Goal: Task Accomplishment & Management: Use online tool/utility

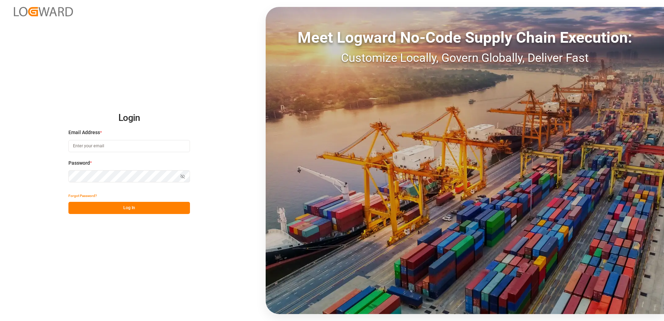
click at [97, 147] on input at bounding box center [129, 146] width 122 height 12
type input "[EMAIL_ADDRESS][DOMAIN_NAME]"
click at [118, 206] on button "Log In" at bounding box center [129, 208] width 122 height 12
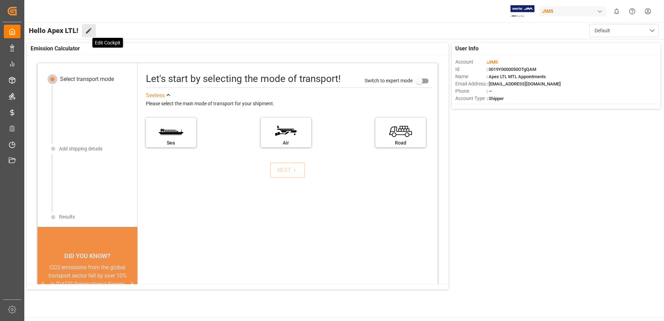
click at [90, 34] on icon at bounding box center [88, 30] width 7 height 7
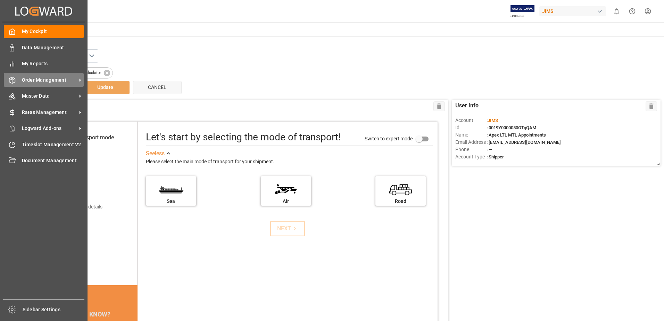
click at [42, 77] on span "Order Management" at bounding box center [49, 79] width 55 height 7
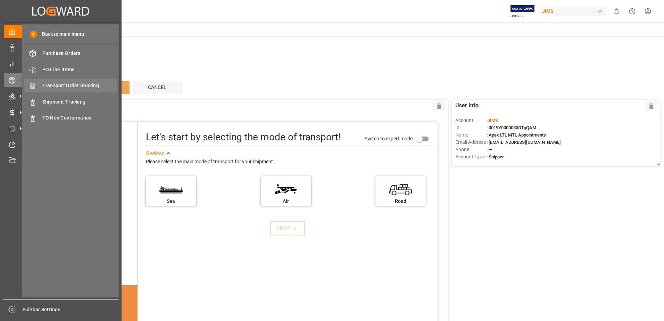
click at [56, 84] on span "Transport Order Booking" at bounding box center [79, 85] width 75 height 7
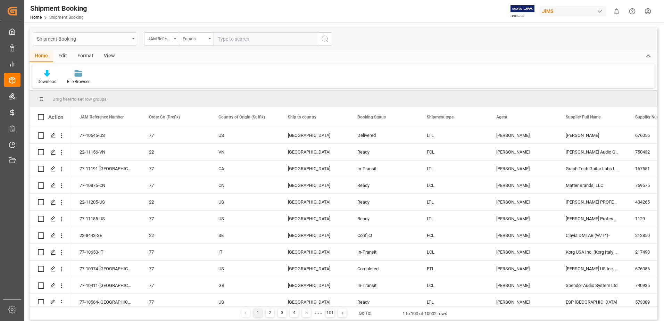
click at [75, 39] on div "Shipment Booking" at bounding box center [83, 38] width 93 height 9
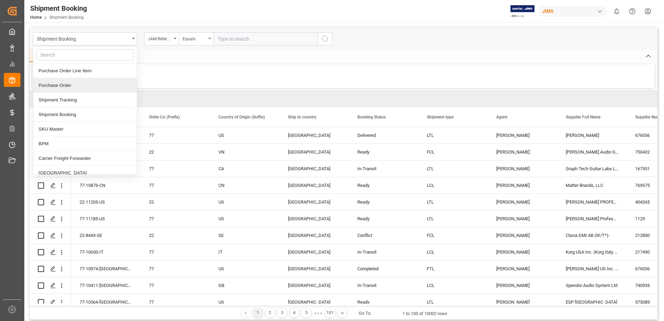
click at [60, 86] on div "Purchase Order" at bounding box center [85, 85] width 104 height 15
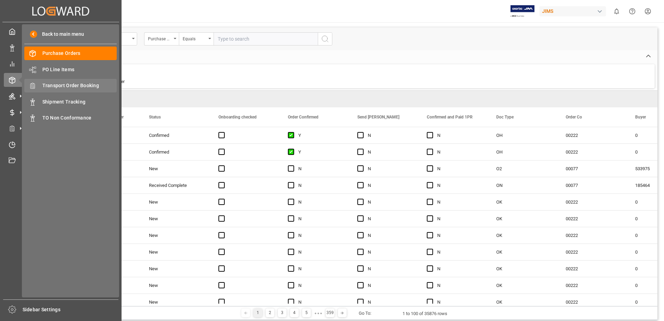
click at [57, 81] on div "Transport Order Booking Transport Order Booking" at bounding box center [70, 86] width 92 height 14
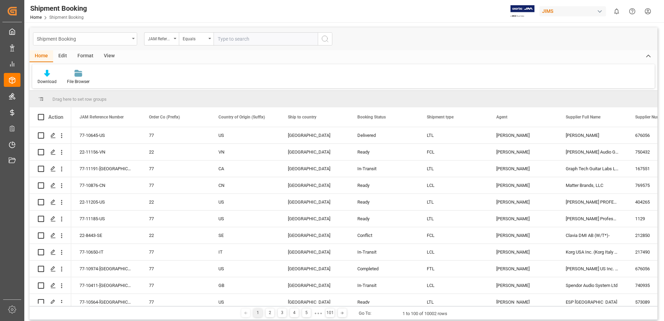
click at [131, 40] on div "Shipment Booking" at bounding box center [85, 38] width 104 height 13
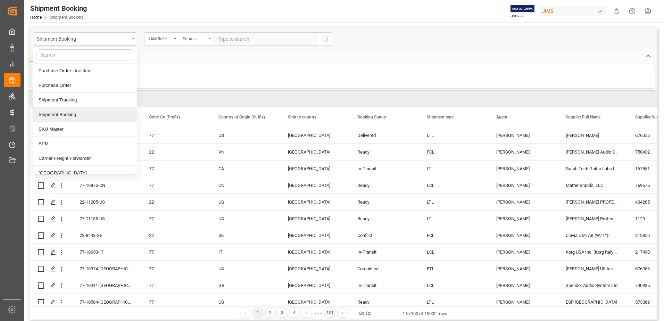
click at [75, 114] on div "Shipment Booking" at bounding box center [85, 114] width 104 height 15
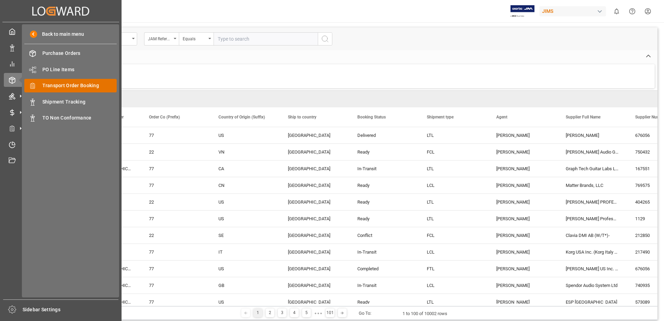
click at [66, 81] on div "Transport Order Booking Transport Order Booking" at bounding box center [70, 86] width 92 height 14
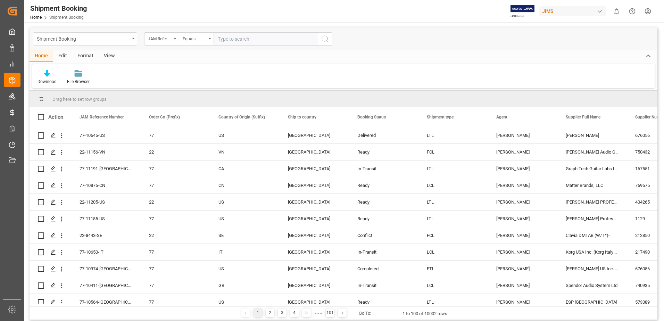
click at [133, 36] on div "Shipment Booking" at bounding box center [85, 38] width 104 height 13
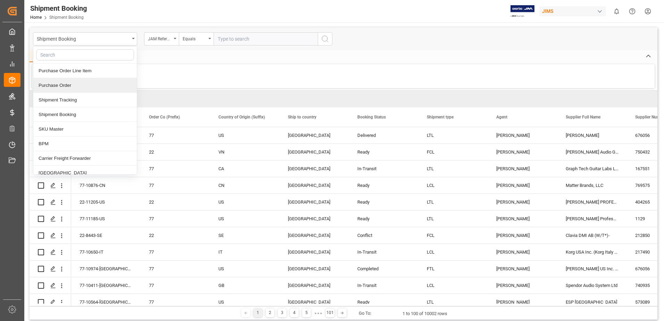
click at [65, 84] on div "Purchase Order" at bounding box center [85, 85] width 104 height 15
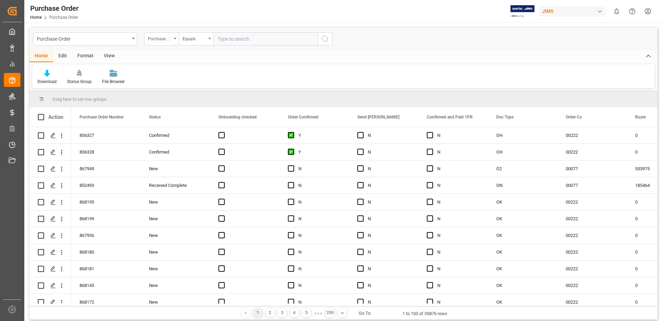
click at [175, 39] on icon "open menu" at bounding box center [175, 38] width 3 height 1
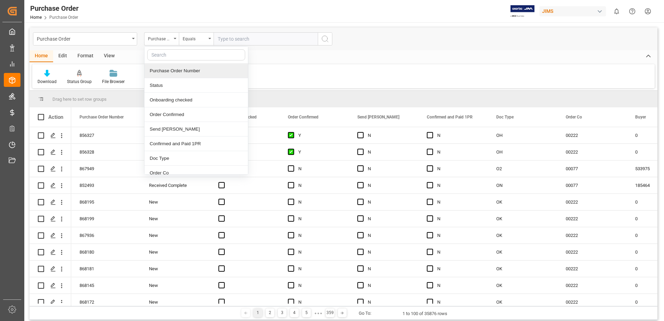
click at [176, 69] on div "Purchase Order Number" at bounding box center [196, 71] width 104 height 15
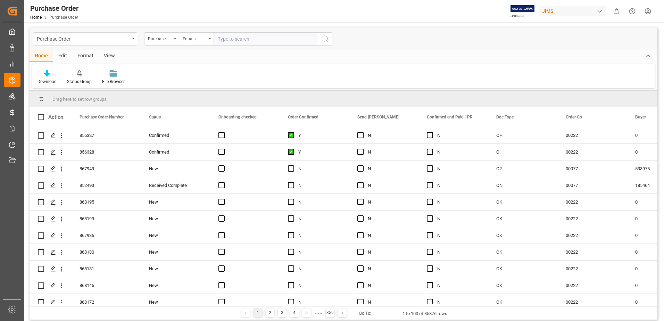
click at [84, 39] on div "Purchase Order" at bounding box center [83, 38] width 93 height 9
type input "terrychaput"
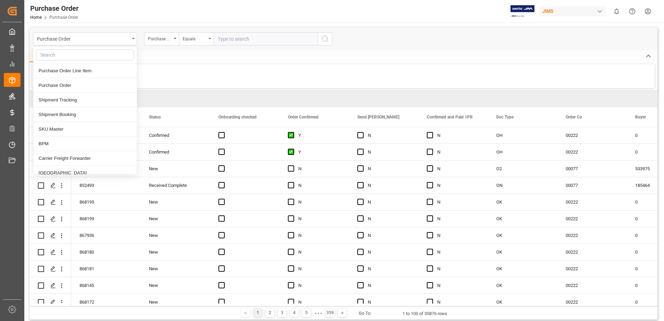
click at [159, 57] on div "Home Edit Format View" at bounding box center [344, 56] width 628 height 12
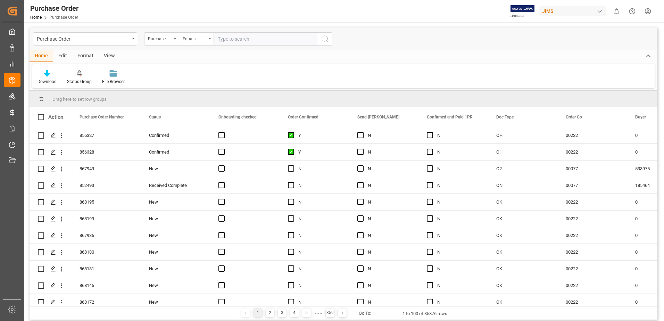
click at [602, 12] on div "button" at bounding box center [599, 11] width 7 height 7
click at [481, 45] on html "Created by potrace 1.15, written by [PERSON_NAME] [DATE]-[DATE] Created by potr…" at bounding box center [332, 160] width 664 height 321
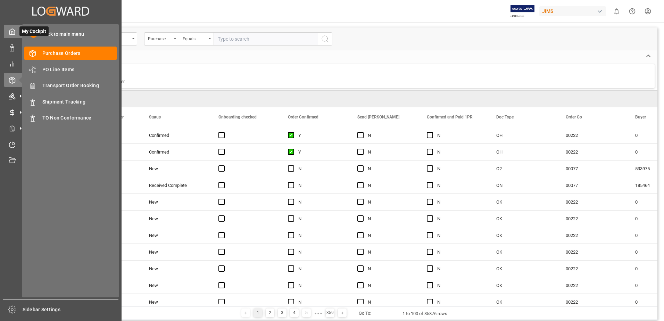
click at [14, 32] on icon at bounding box center [12, 31] width 7 height 7
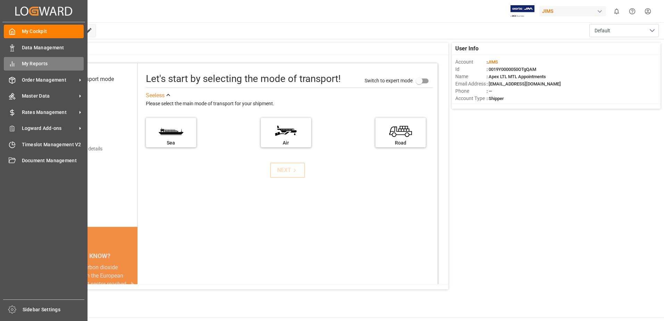
click at [66, 64] on span "My Reports" at bounding box center [53, 63] width 62 height 7
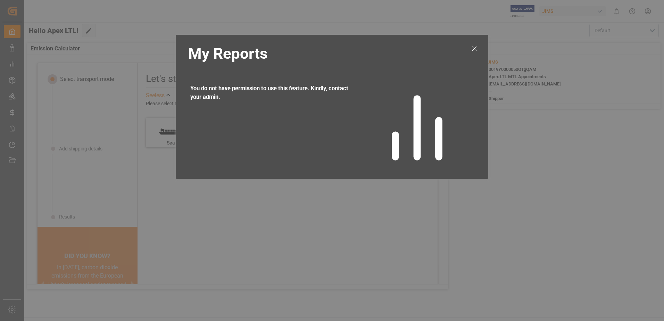
click at [477, 45] on icon at bounding box center [474, 48] width 8 height 8
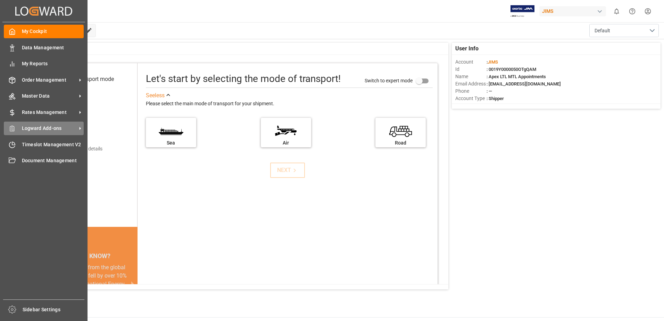
click at [41, 123] on div "Logward Add-ons Logward Add-ons" at bounding box center [44, 129] width 80 height 14
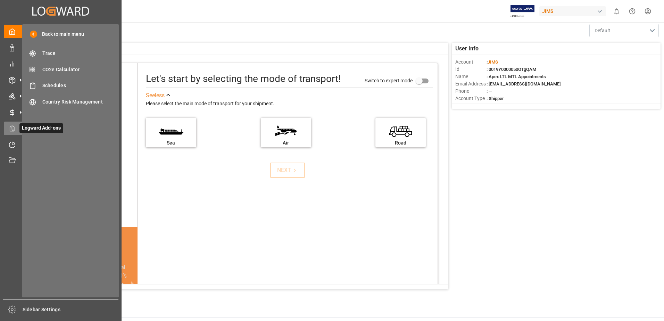
click at [41, 123] on span "Logward Add-ons" at bounding box center [41, 128] width 44 height 10
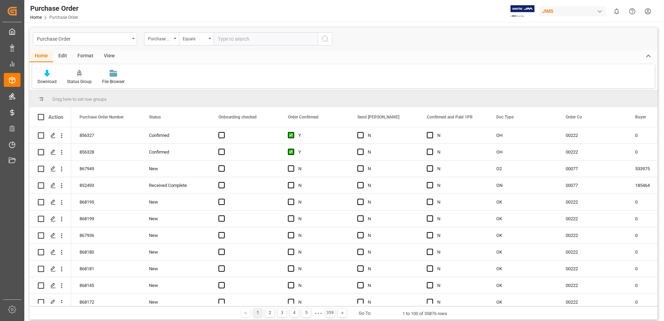
click at [269, 37] on input "text" at bounding box center [266, 38] width 104 height 13
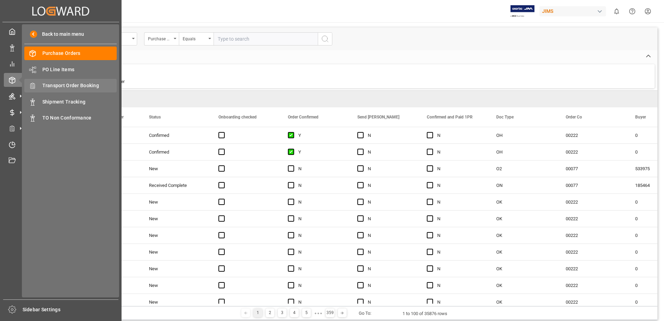
click at [72, 84] on span "Transport Order Booking" at bounding box center [79, 85] width 75 height 7
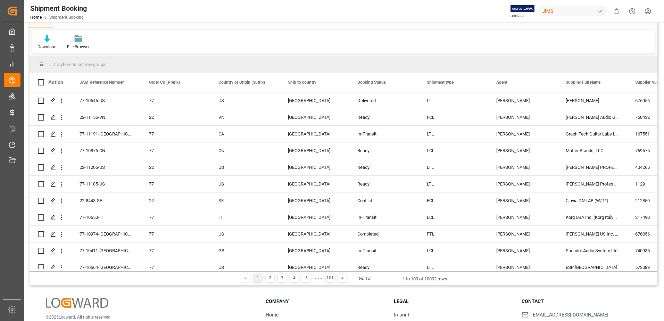
click at [71, 18] on span "Shipment Booking" at bounding box center [66, 17] width 34 height 5
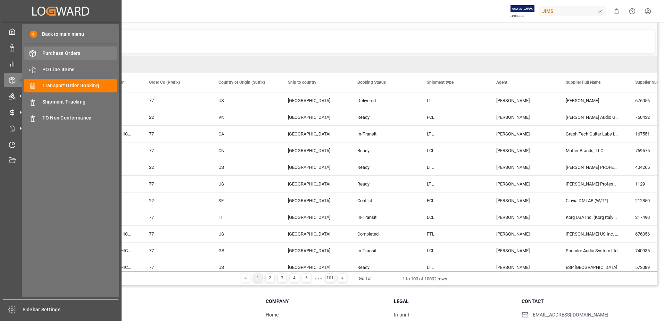
click at [75, 52] on span "Purchase Orders" at bounding box center [79, 53] width 75 height 7
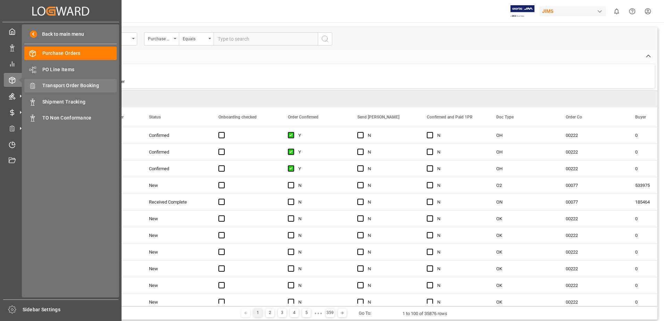
click at [53, 82] on span "Transport Order Booking" at bounding box center [79, 85] width 75 height 7
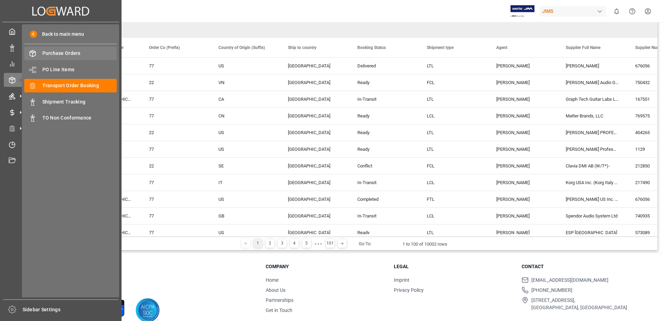
click at [68, 48] on div "Purchase Orders Purchase Orders" at bounding box center [70, 54] width 92 height 14
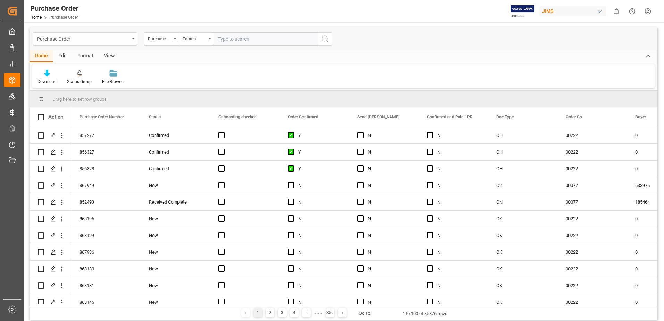
click at [134, 40] on div "Purchase Order" at bounding box center [85, 38] width 104 height 13
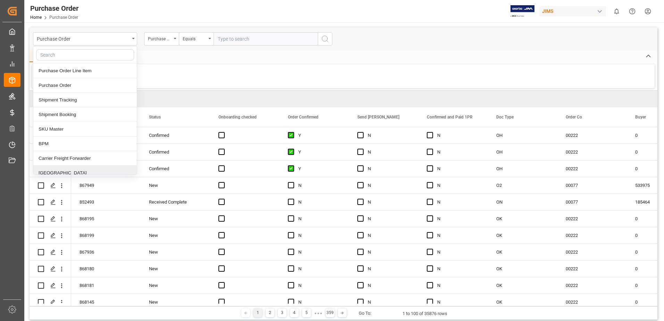
click at [55, 171] on div "[GEOGRAPHIC_DATA]" at bounding box center [85, 173] width 104 height 15
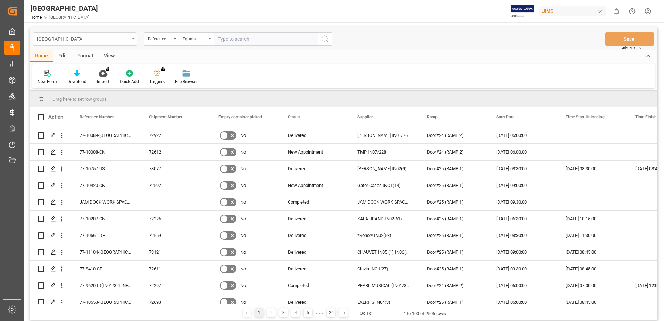
click at [133, 40] on div "[GEOGRAPHIC_DATA]" at bounding box center [85, 38] width 104 height 13
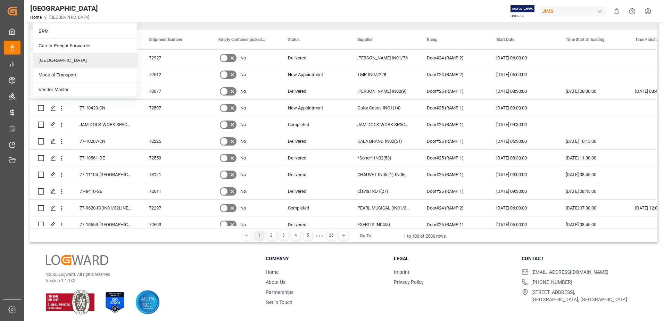
scroll to position [81, 0]
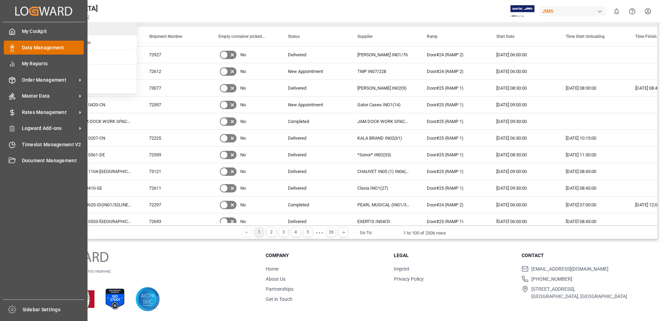
click at [36, 46] on span "Data Management" at bounding box center [53, 47] width 62 height 7
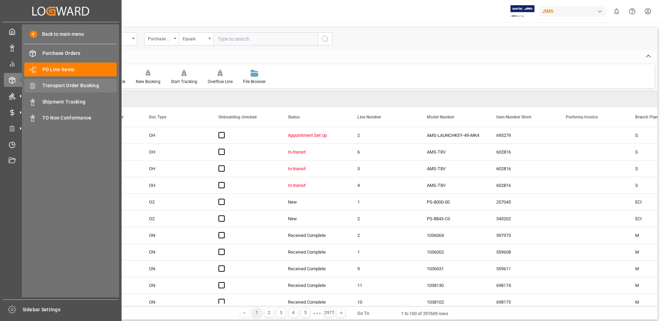
click at [55, 84] on span "Transport Order Booking" at bounding box center [79, 85] width 75 height 7
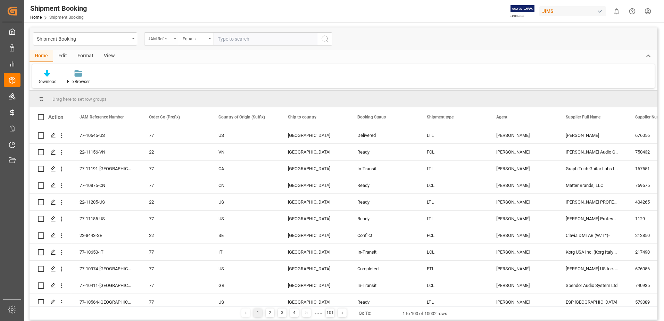
click at [175, 39] on icon "open menu" at bounding box center [175, 38] width 3 height 1
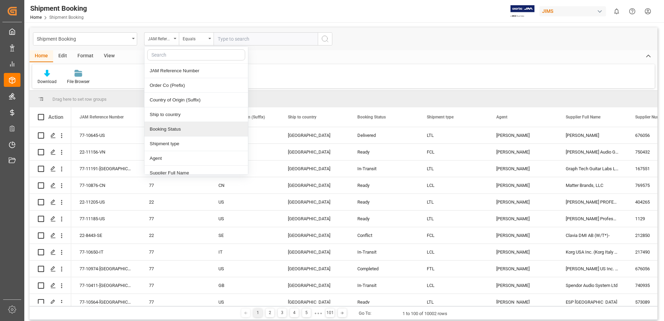
click at [360, 81] on div "Download File Browser" at bounding box center [343, 76] width 622 height 24
